Goal: Find specific page/section: Find specific page/section

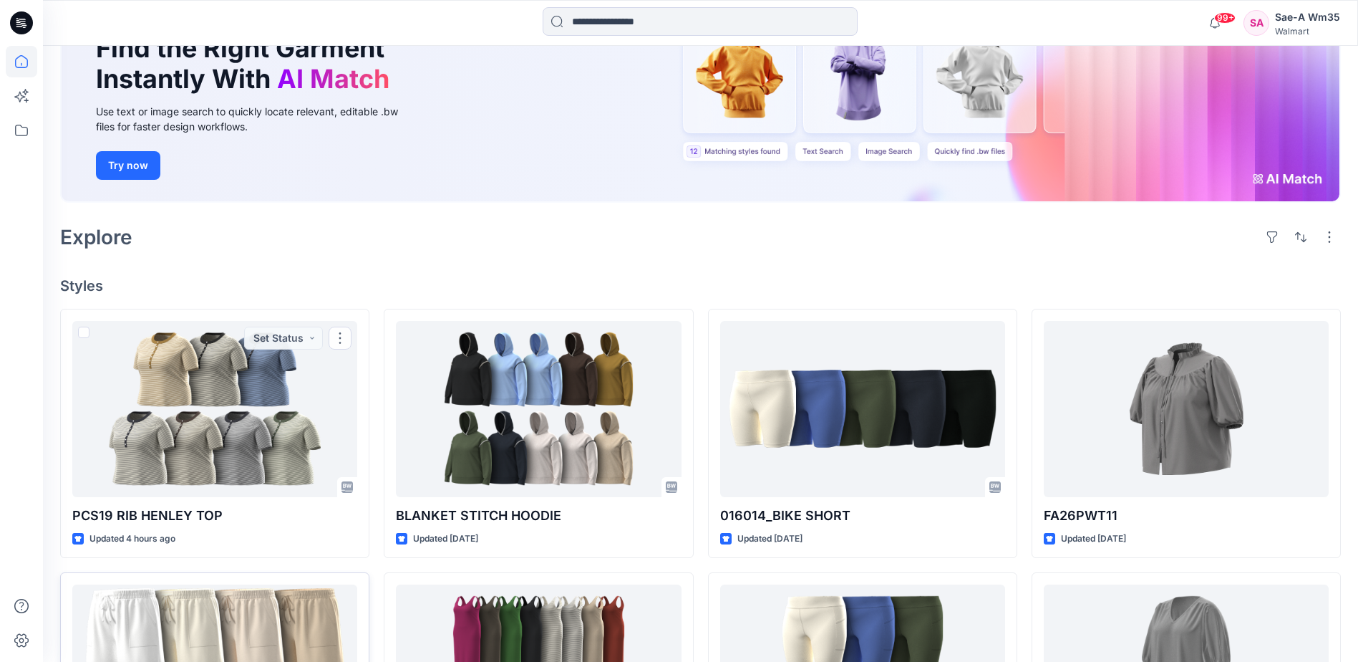
scroll to position [286, 0]
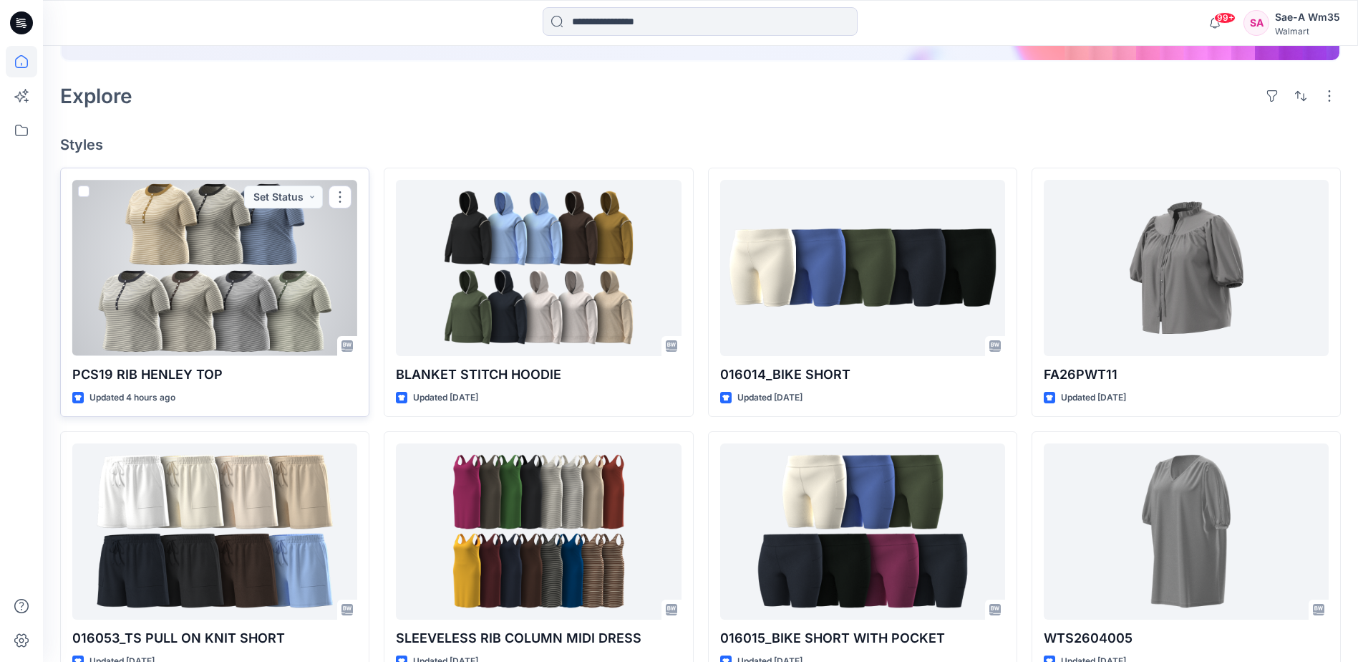
click at [169, 213] on div at bounding box center [214, 267] width 285 height 175
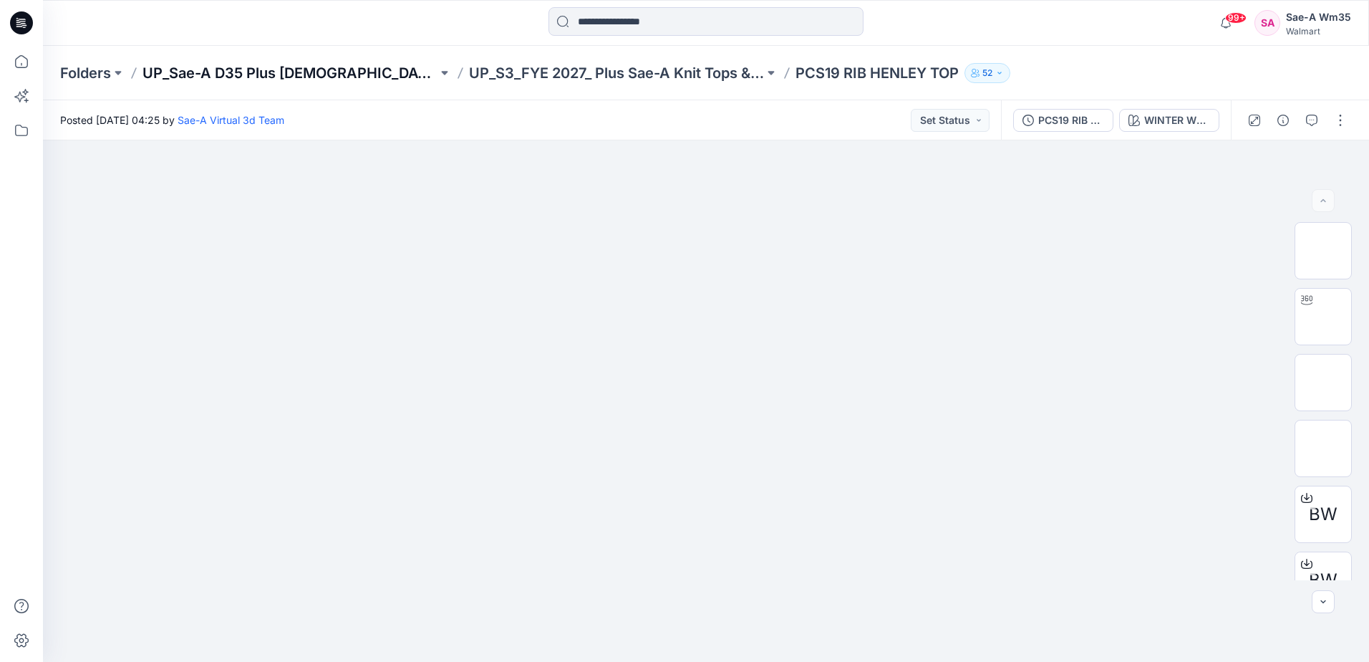
click at [346, 74] on p "UP_Sae-A D35 Plus [DEMOGRAPHIC_DATA] Top" at bounding box center [290, 73] width 295 height 20
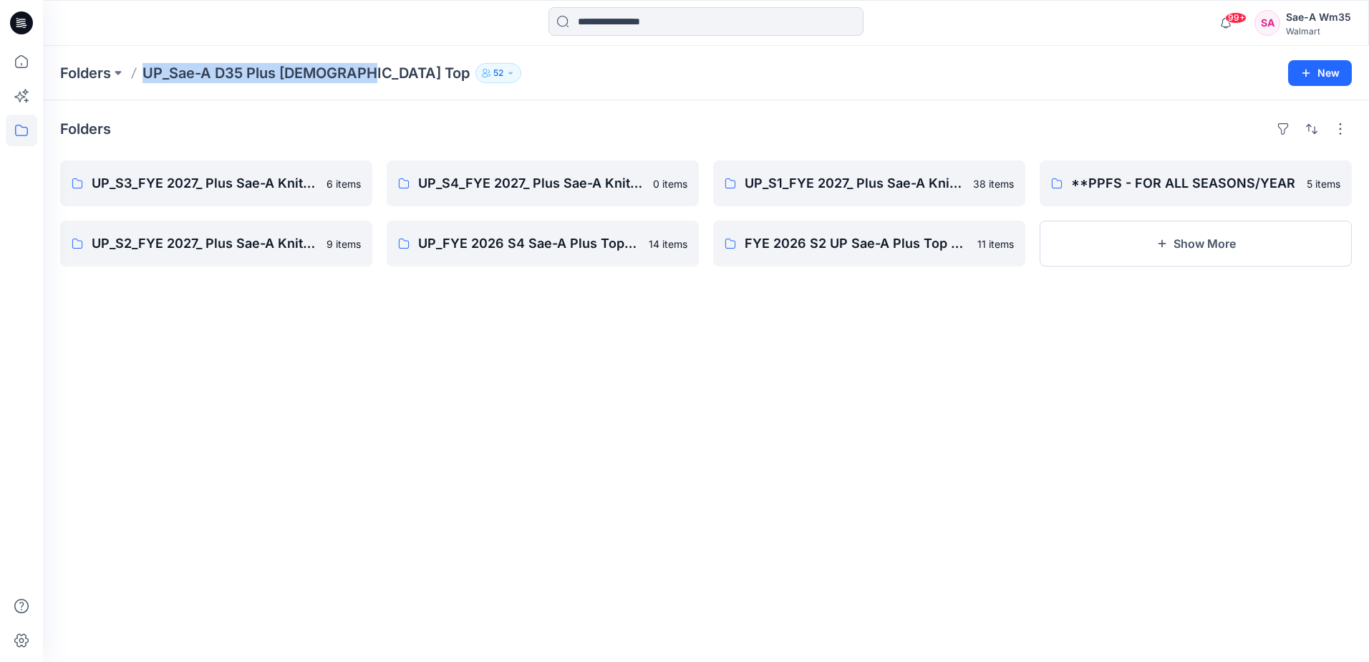
drag, startPoint x: 140, startPoint y: 76, endPoint x: 352, endPoint y: 79, distance: 212.7
click at [352, 79] on div "Folders UP_Sae-A D35 Plus [DEMOGRAPHIC_DATA] Top 52" at bounding box center [650, 73] width 1180 height 20
copy p "UP_Sae-A D35 Plus [DEMOGRAPHIC_DATA] Top"
drag, startPoint x: 808, startPoint y: 584, endPoint x: 770, endPoint y: 586, distance: 38.0
click at [808, 584] on div "Folders UP_S3_FYE 2027_ Plus Sae-A Knit Tops & Dresses 6 items UP_S2_FYE 2027_ …" at bounding box center [706, 380] width 1326 height 561
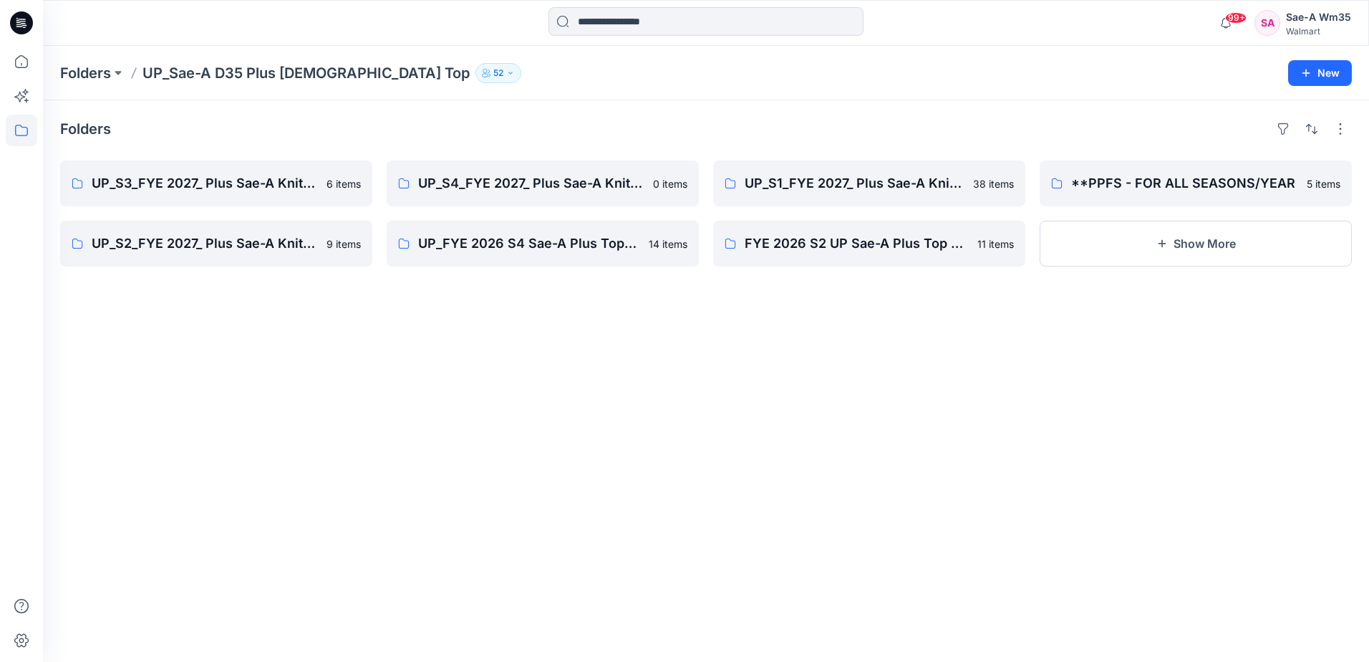
drag, startPoint x: 628, startPoint y: 554, endPoint x: 742, endPoint y: 425, distance: 172.5
click at [630, 551] on div "Folders UP_S3_FYE 2027_ Plus Sae-A Knit Tops & Dresses 6 items UP_S2_FYE 2027_ …" at bounding box center [706, 380] width 1326 height 561
